Goal: Register for event/course

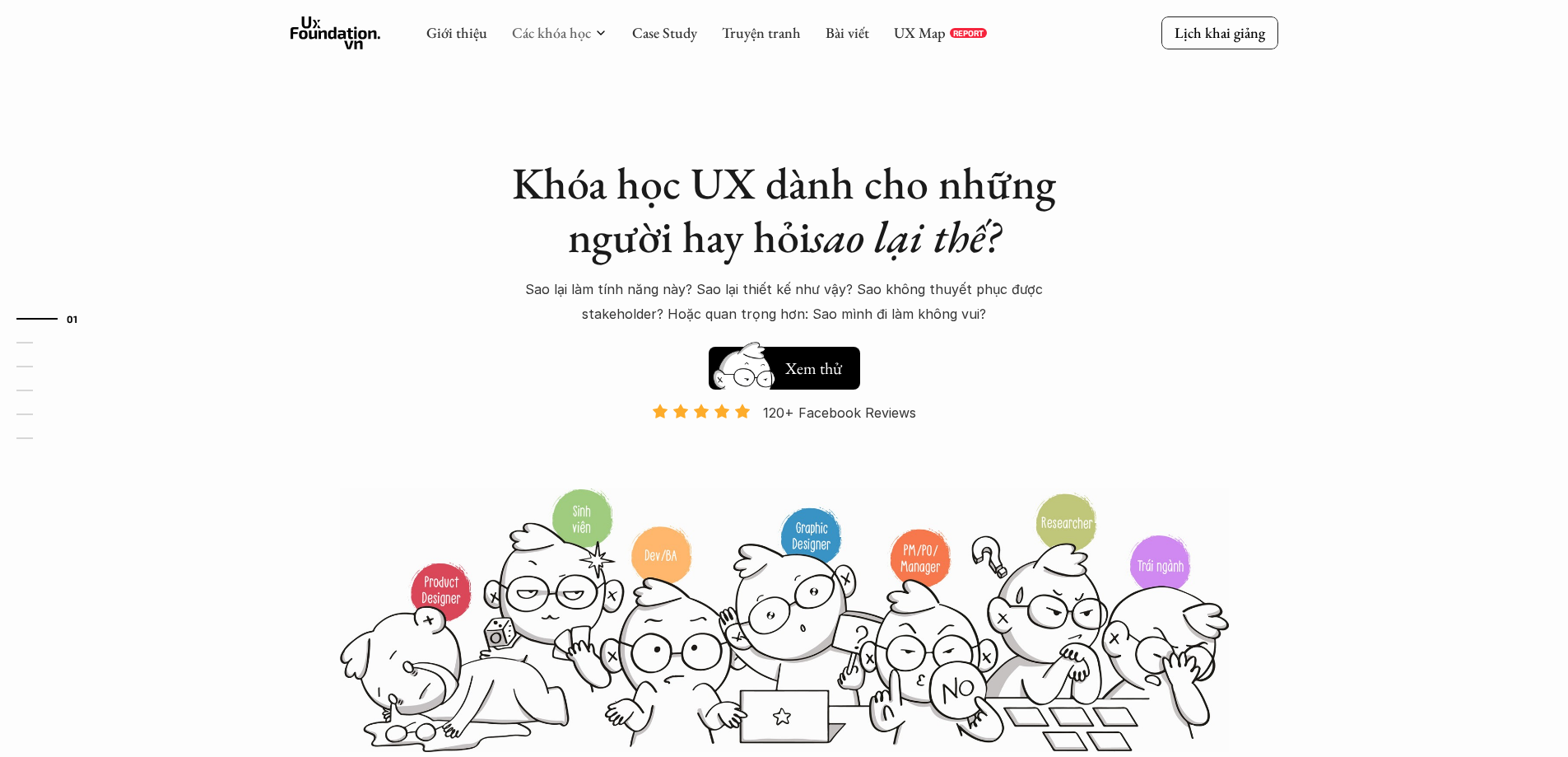
click at [569, 34] on link "Các khóa học" at bounding box center [551, 33] width 79 height 19
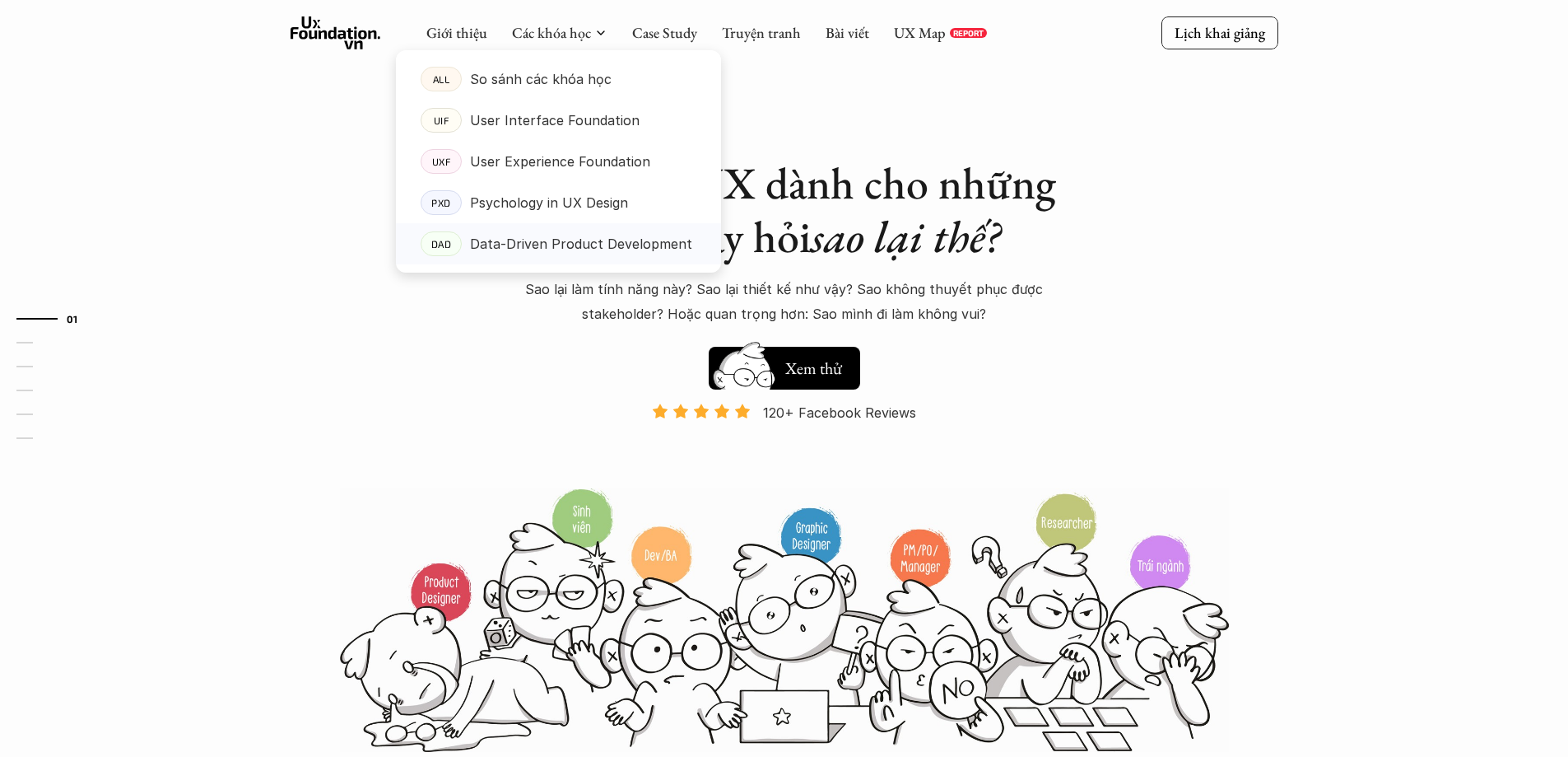
click at [567, 251] on p "Data-Driven Product Development" at bounding box center [581, 243] width 222 height 24
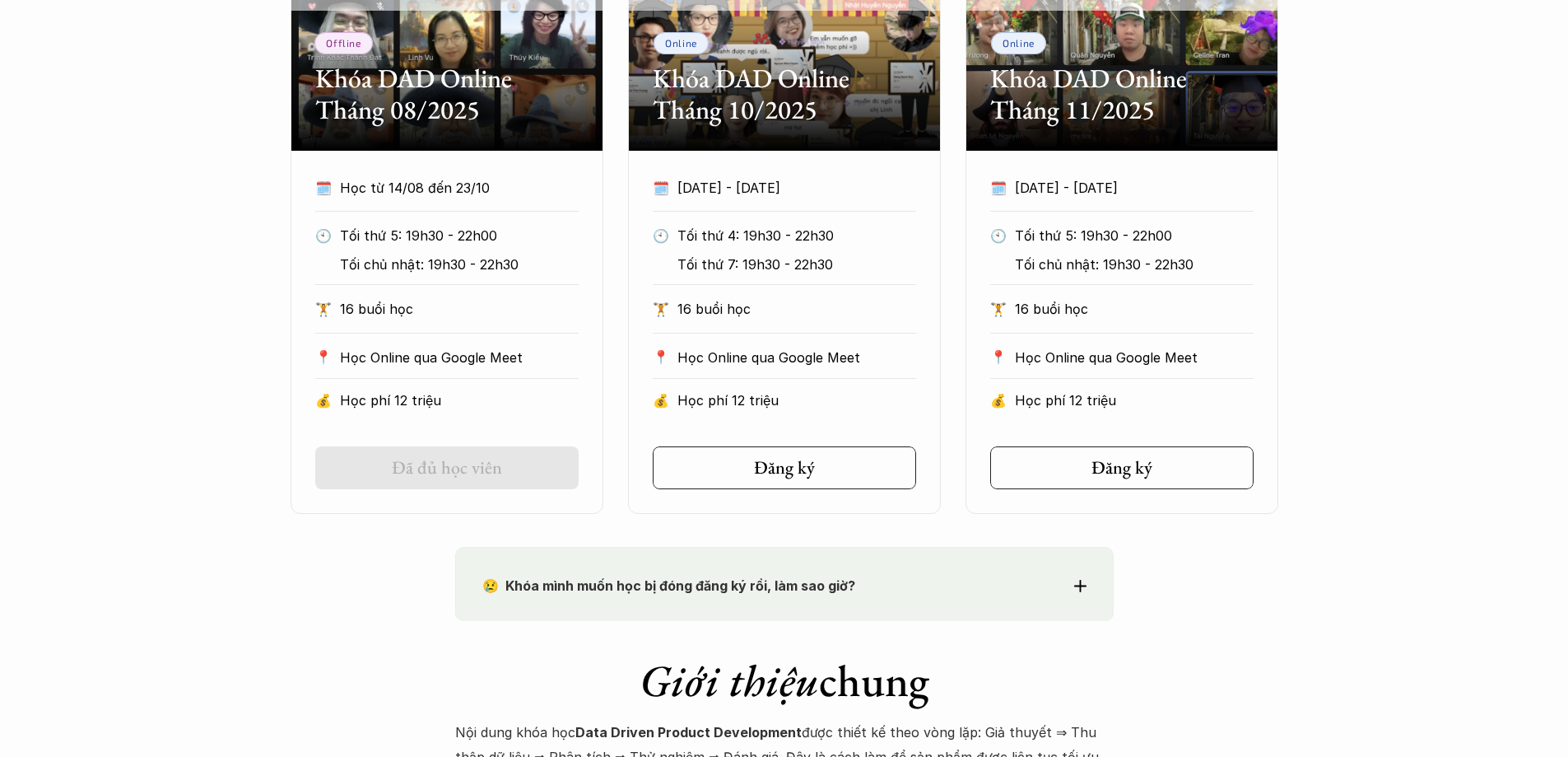
scroll to position [906, 0]
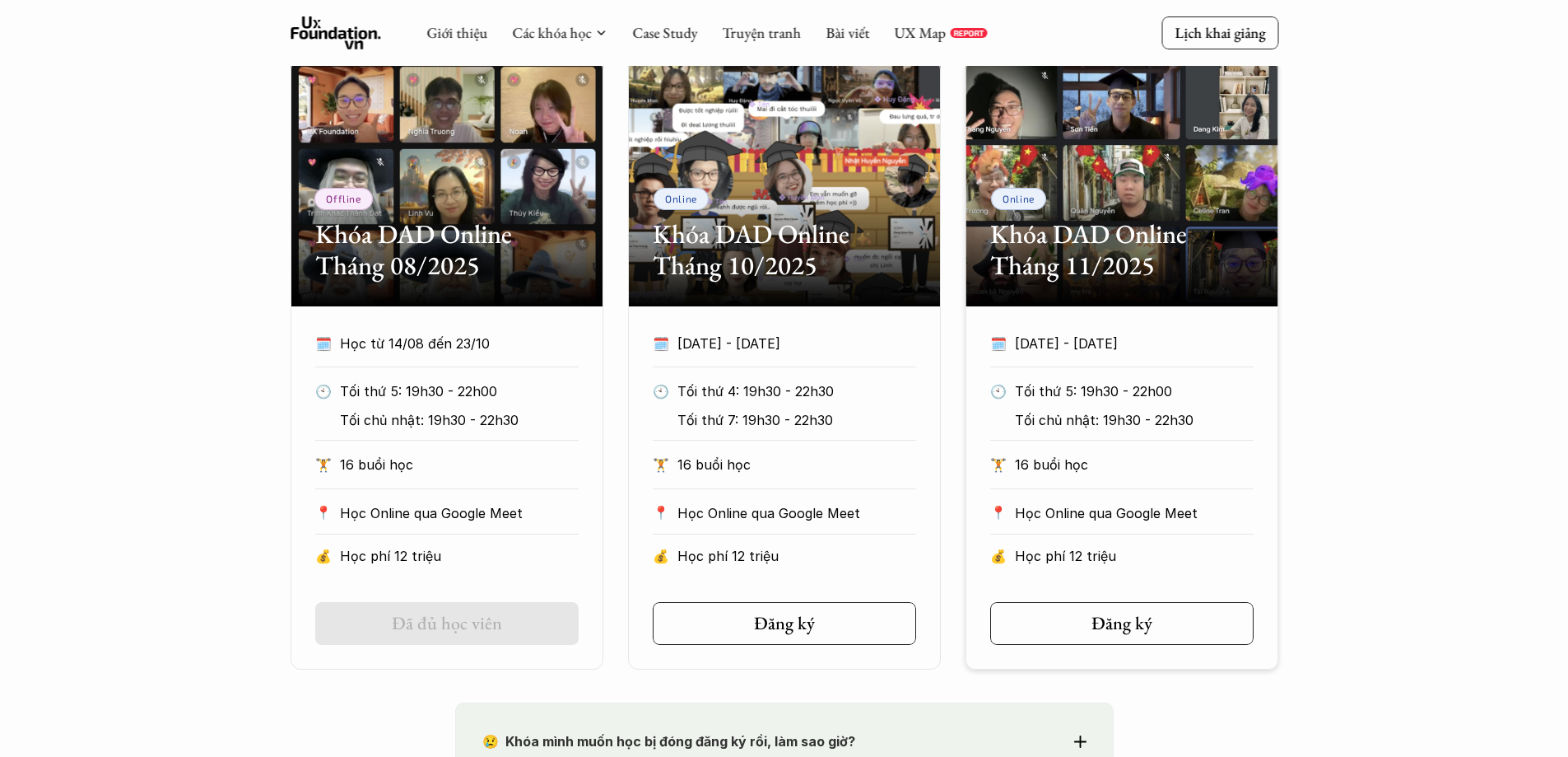
click at [1384, 391] on div "Offline Khóa DAD Online Tháng 08/2025 🗓️ Học từ 14/08 đến 23/10 🕙 Tối thứ 5: 19…" at bounding box center [784, 364] width 1568 height 610
click at [1432, 501] on div "Offline Khóa DAD Online Tháng 08/2025 🗓️ Học từ 14/08 đến 23/10 🕙 Tối thứ 5: 19…" at bounding box center [784, 364] width 1568 height 610
click at [1468, 444] on div "Offline Khóa DAD Online Tháng 08/2025 🗓️ Học từ 14/08 đến 23/10 🕙 Tối thứ 5: 19…" at bounding box center [784, 364] width 1568 height 610
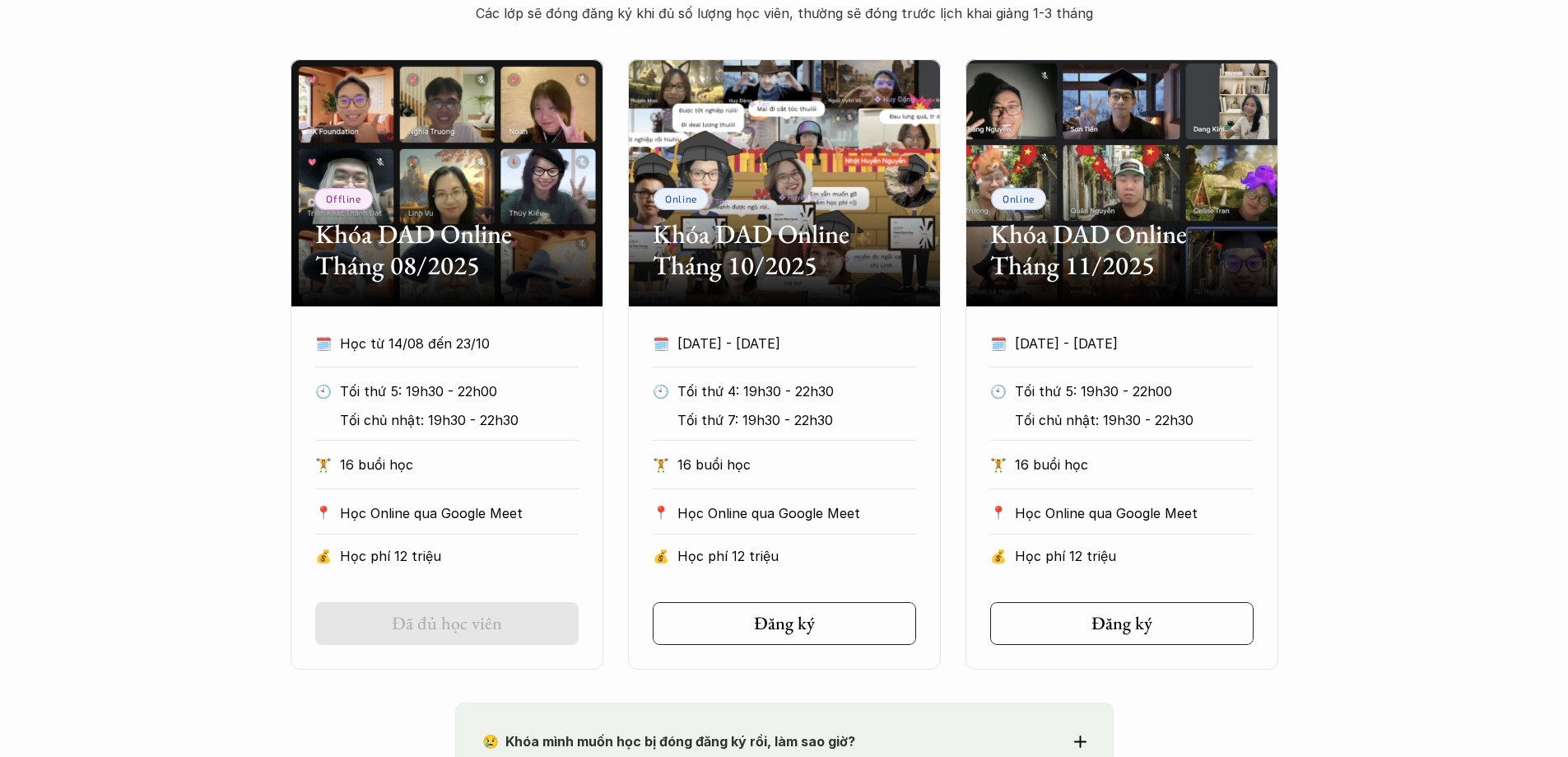
scroll to position [823, 0]
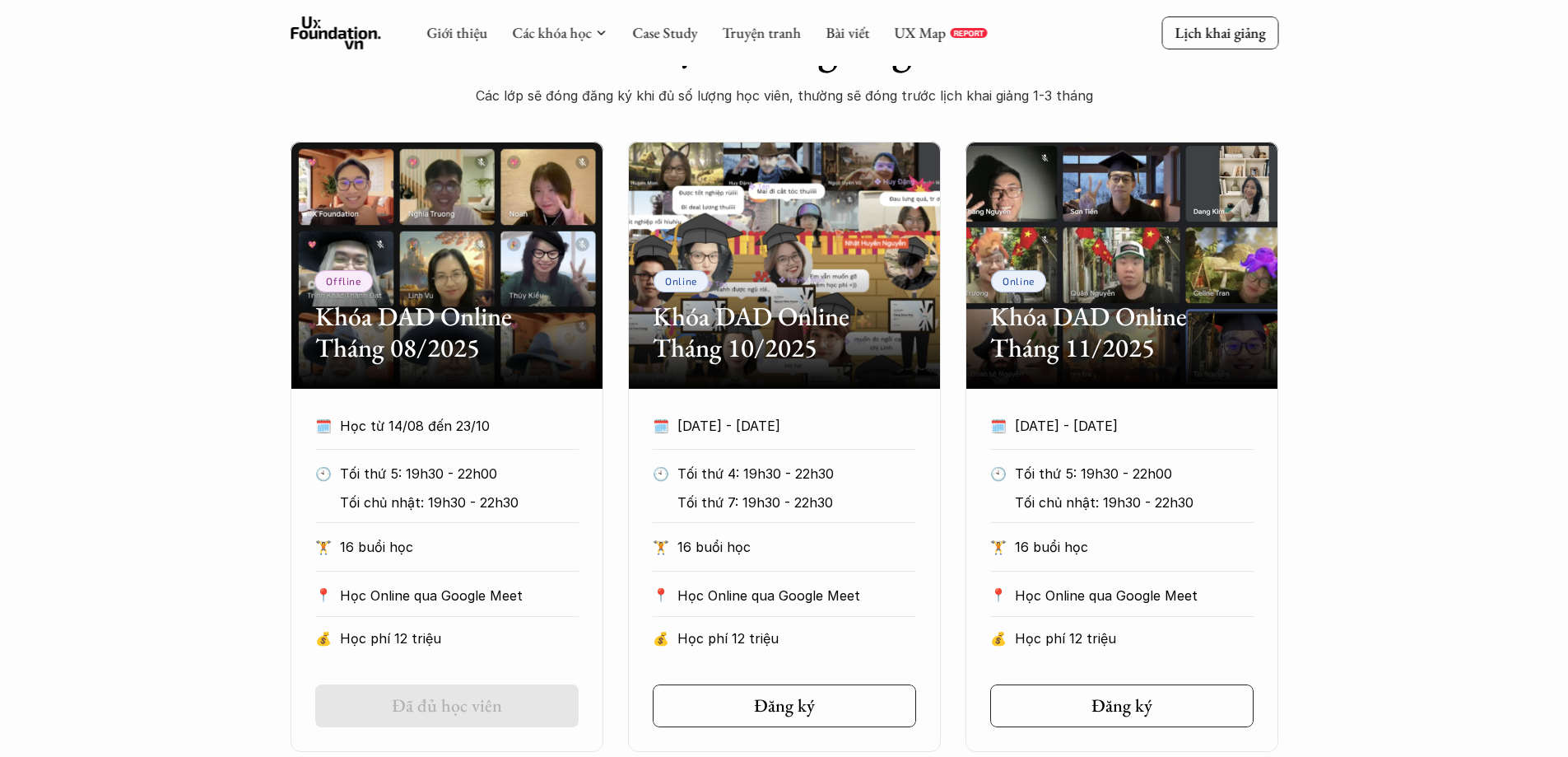
click at [1386, 536] on div "Offline Khóa DAD Online Tháng 08/2025 🗓️ Học từ 14/08 đến 23/10 🕙 Tối thứ 5: 19…" at bounding box center [784, 447] width 1568 height 610
click at [1418, 254] on div "Offline Khóa DAD Online Tháng 08/2025 🗓️ Học từ 14/08 đến 23/10 🕙 Tối thứ 5: 19…" at bounding box center [784, 447] width 1568 height 610
click at [1372, 489] on div "Offline Khóa DAD Online Tháng 08/2025 🗓️ Học từ 14/08 đến 23/10 🕙 Tối thứ 5: 19…" at bounding box center [784, 447] width 1568 height 610
click at [1395, 468] on div "Offline Khóa DAD Online Tháng 08/2025 🗓️ Học từ 14/08 đến 23/10 🕙 Tối thứ 5: 19…" at bounding box center [784, 447] width 1568 height 610
